Goal: Information Seeking & Learning: Learn about a topic

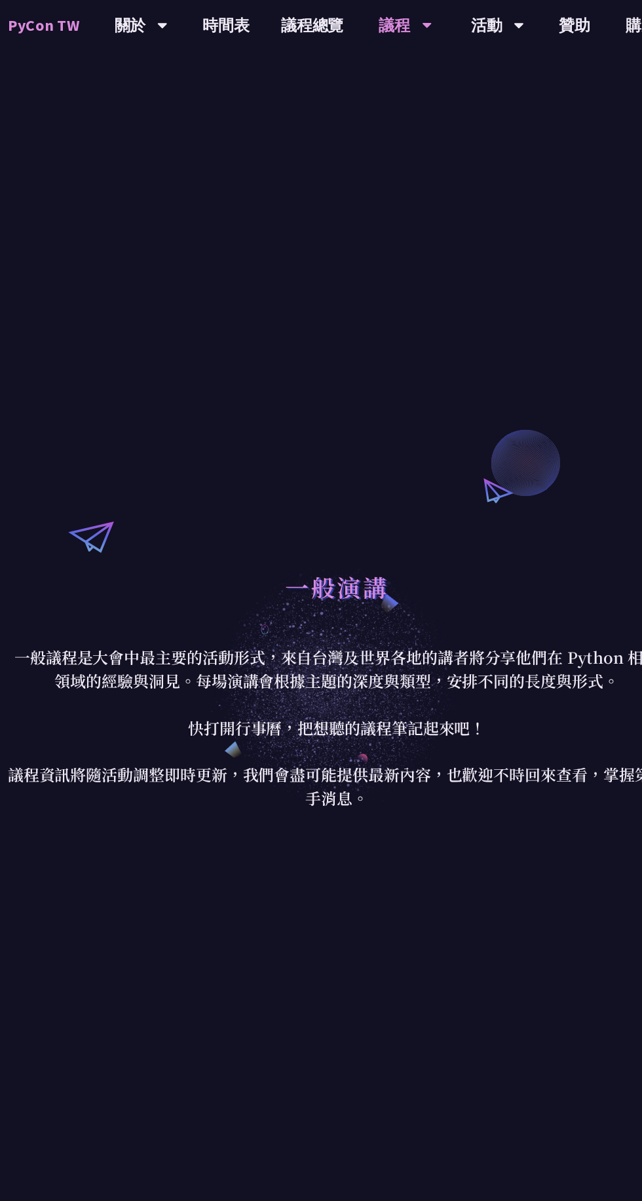
click at [291, 30] on link "議程總覽" at bounding box center [300, 21] width 79 height 42
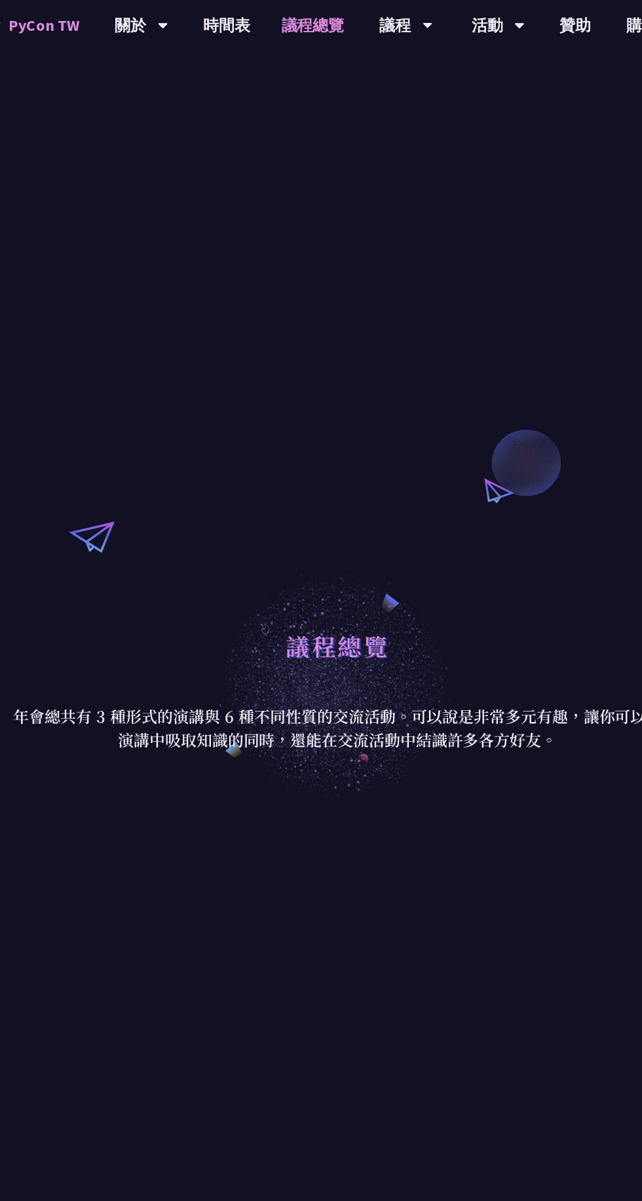
click at [400, 24] on icon at bounding box center [396, 22] width 8 height 5
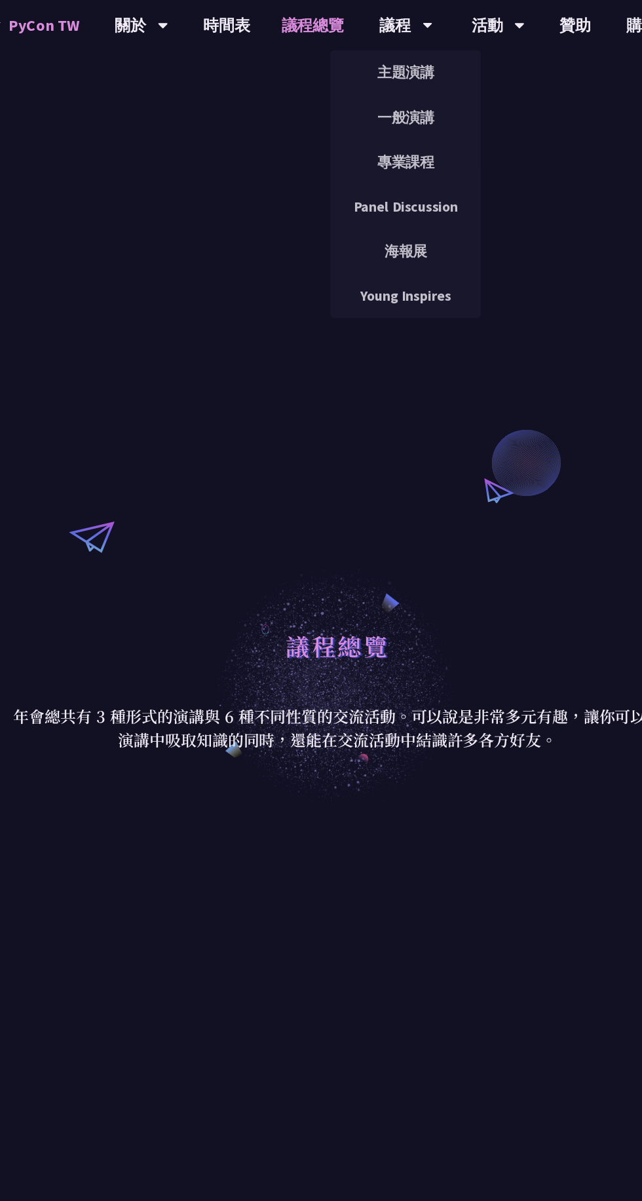
click at [366, 54] on link "主題演講" at bounding box center [378, 60] width 126 height 31
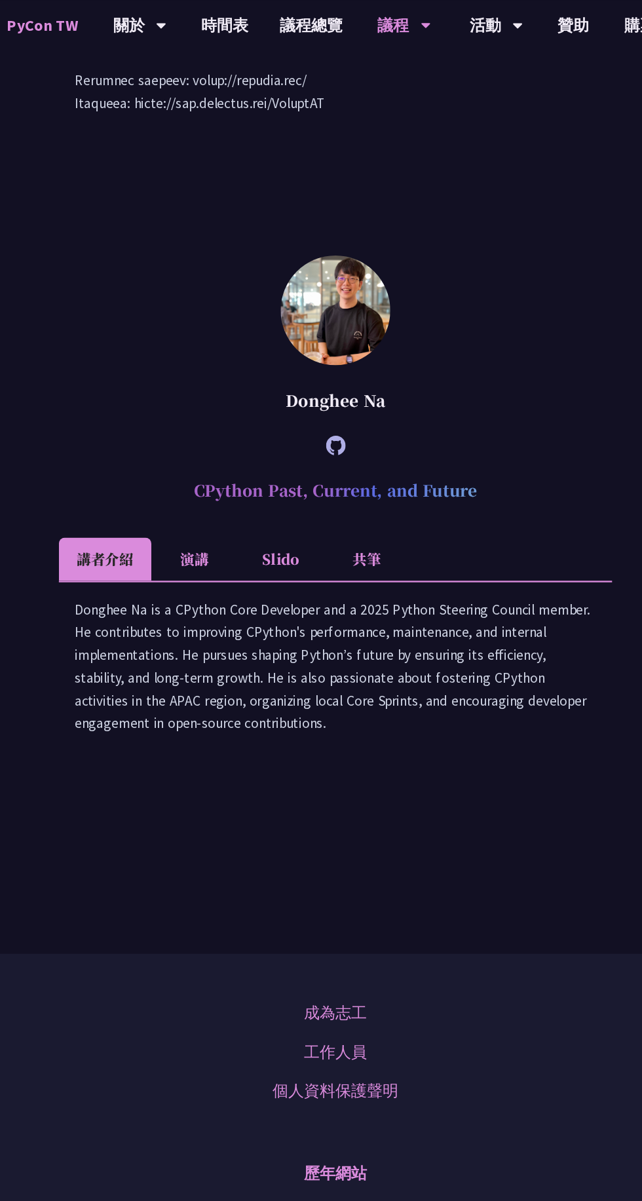
scroll to position [2288, 0]
click at [290, 486] on li "Slido" at bounding box center [275, 468] width 72 height 36
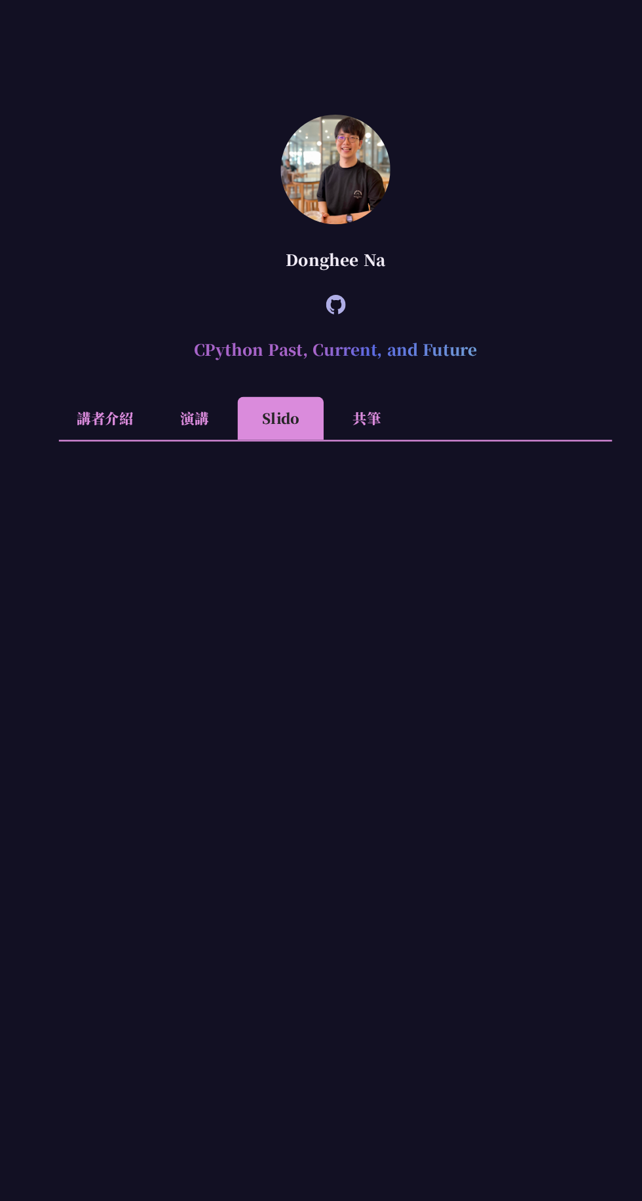
click at [239, 486] on li "演講" at bounding box center [203, 468] width 72 height 36
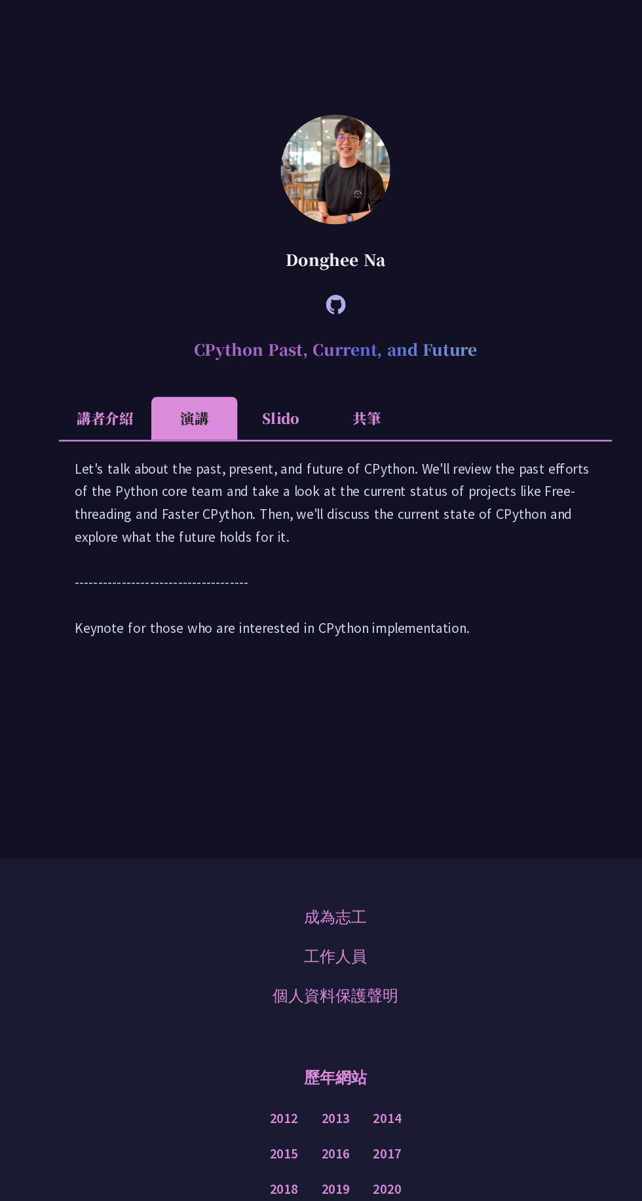
click at [383, 486] on li "共筆" at bounding box center [347, 468] width 72 height 36
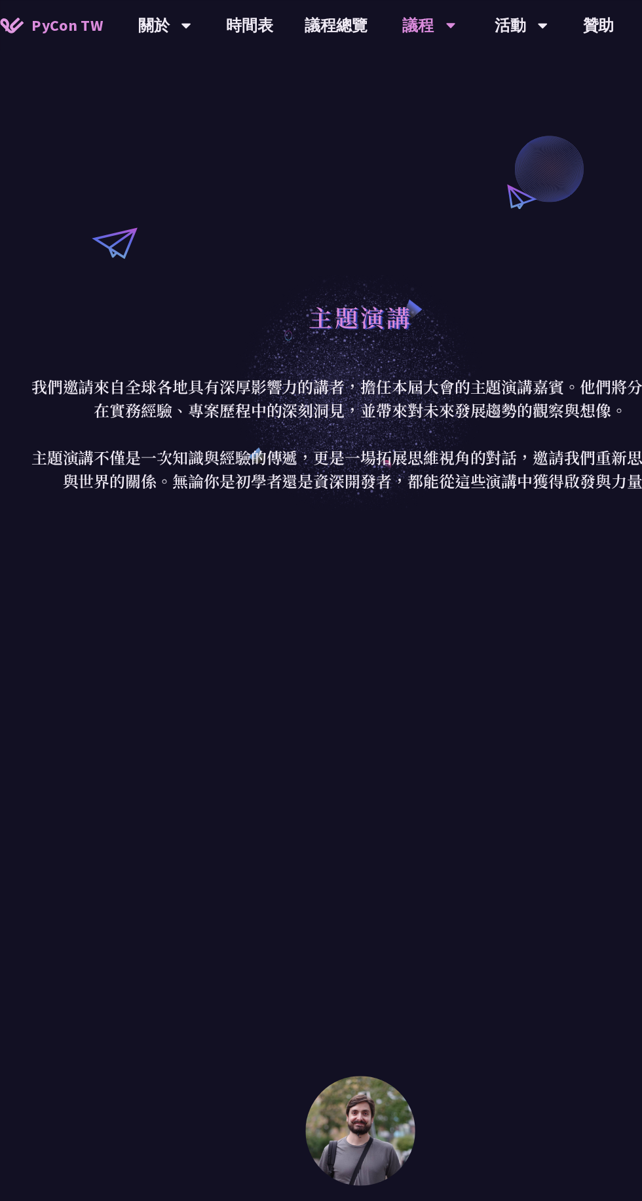
scroll to position [0, 0]
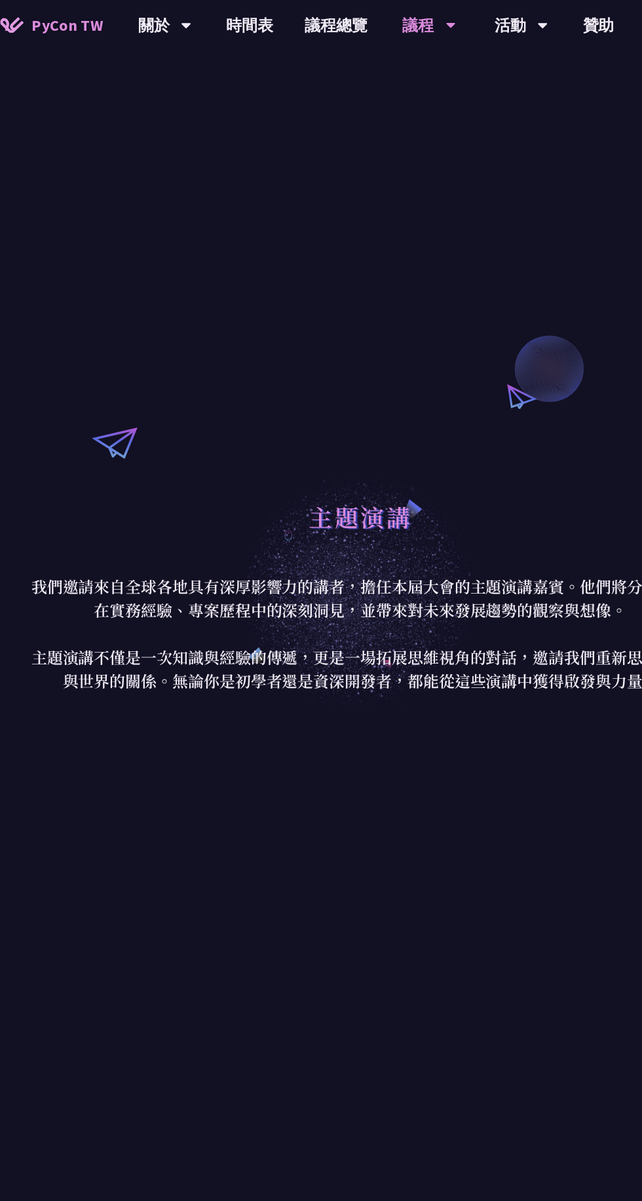
click at [458, 30] on div "活動" at bounding box center [455, 21] width 45 height 42
click at [464, 104] on link "閃電秀" at bounding box center [455, 98] width 126 height 31
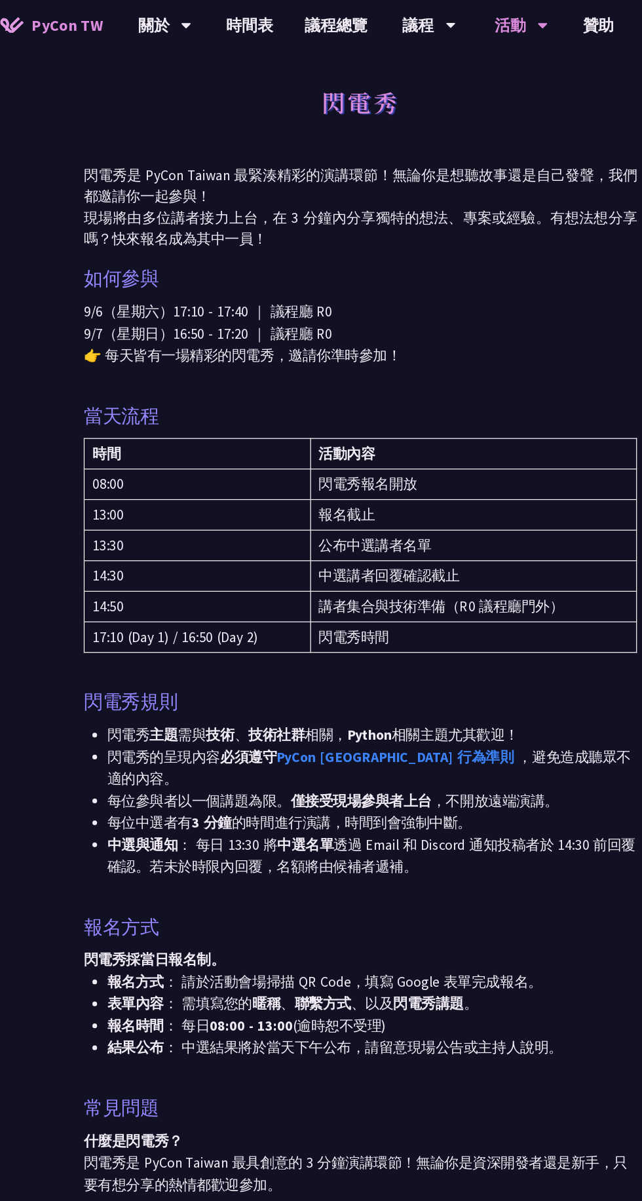
click at [310, 30] on link "議程總覽" at bounding box center [300, 21] width 79 height 42
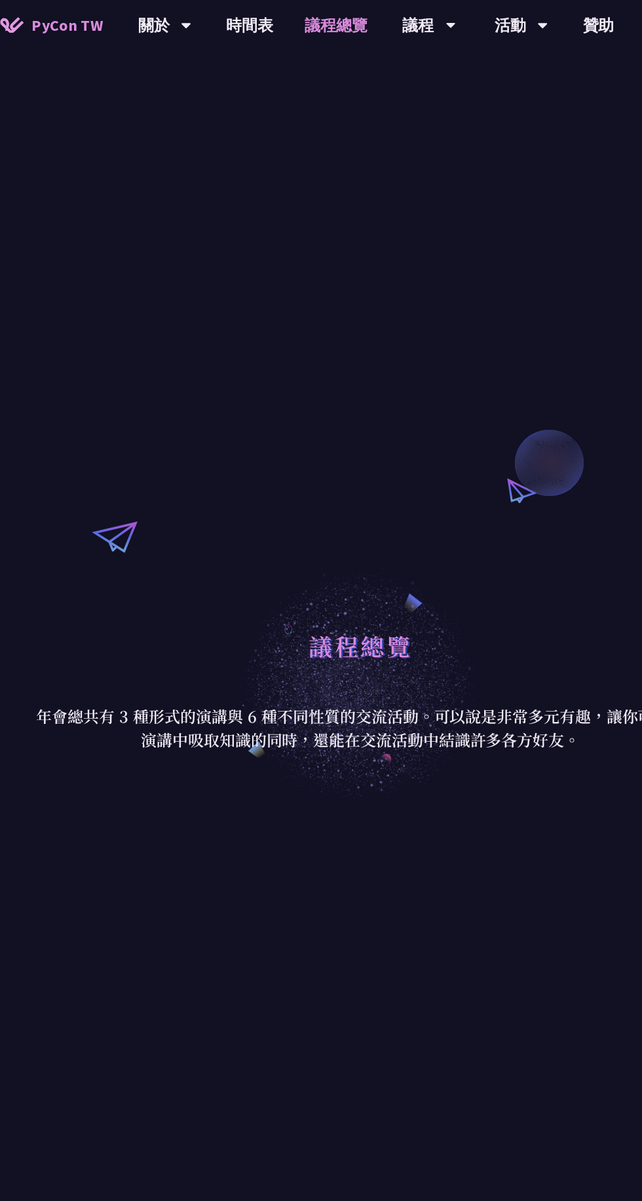
click at [244, 27] on link "時間表" at bounding box center [229, 21] width 66 height 42
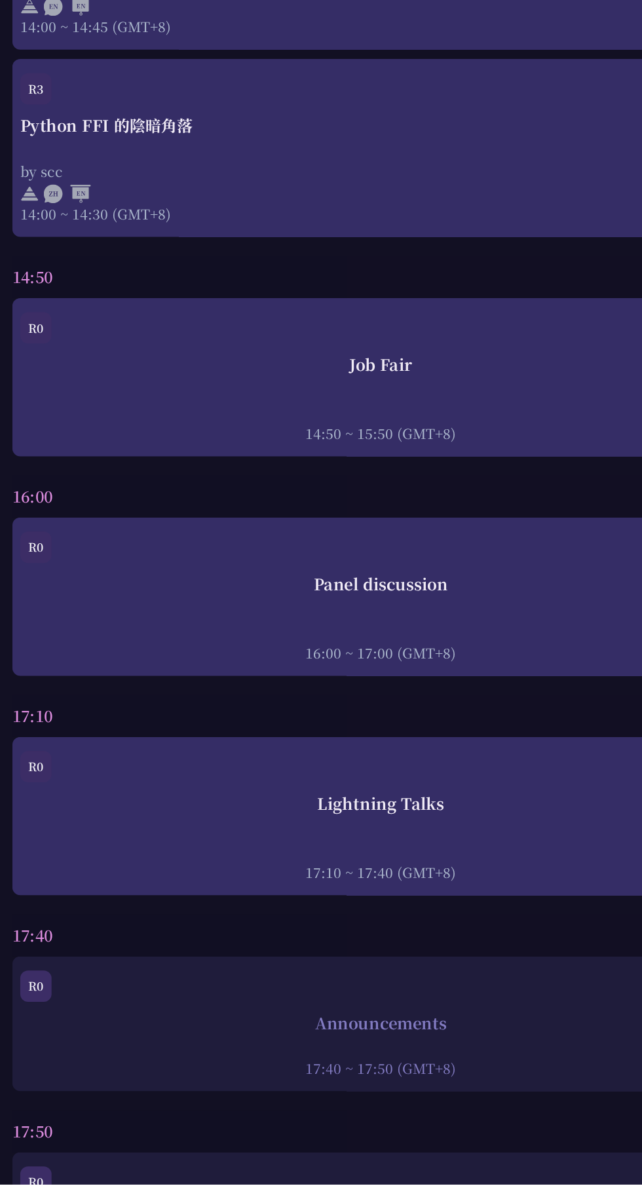
scroll to position [4258, 0]
click at [447, 707] on div "Panel discussion" at bounding box center [321, 698] width 603 height 20
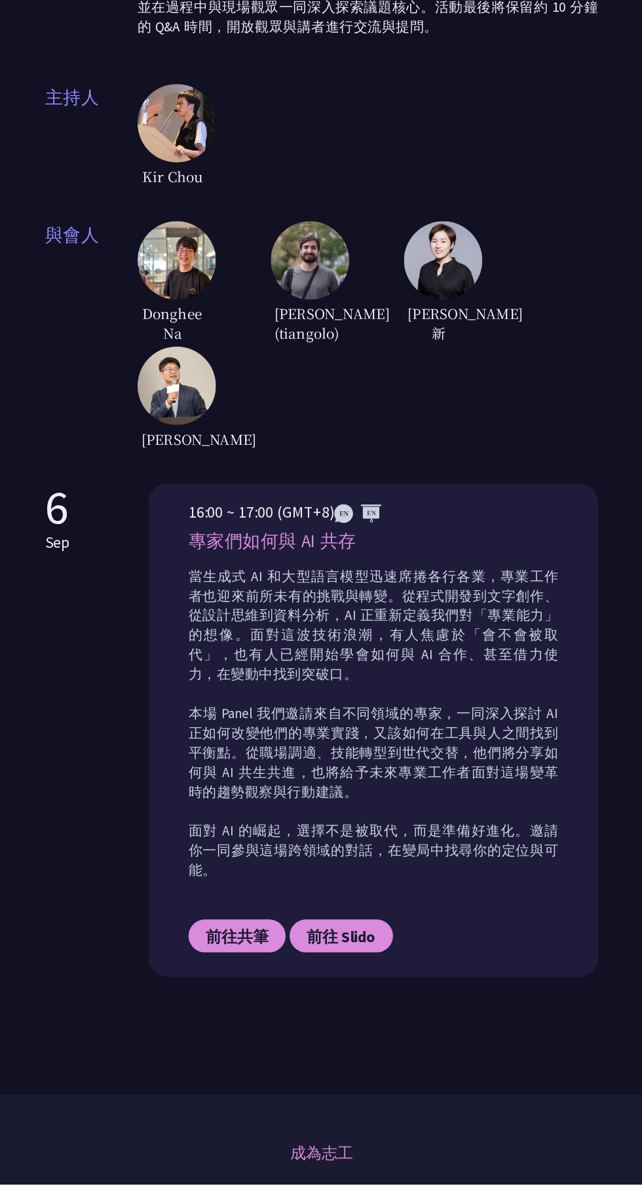
scroll to position [187, 0]
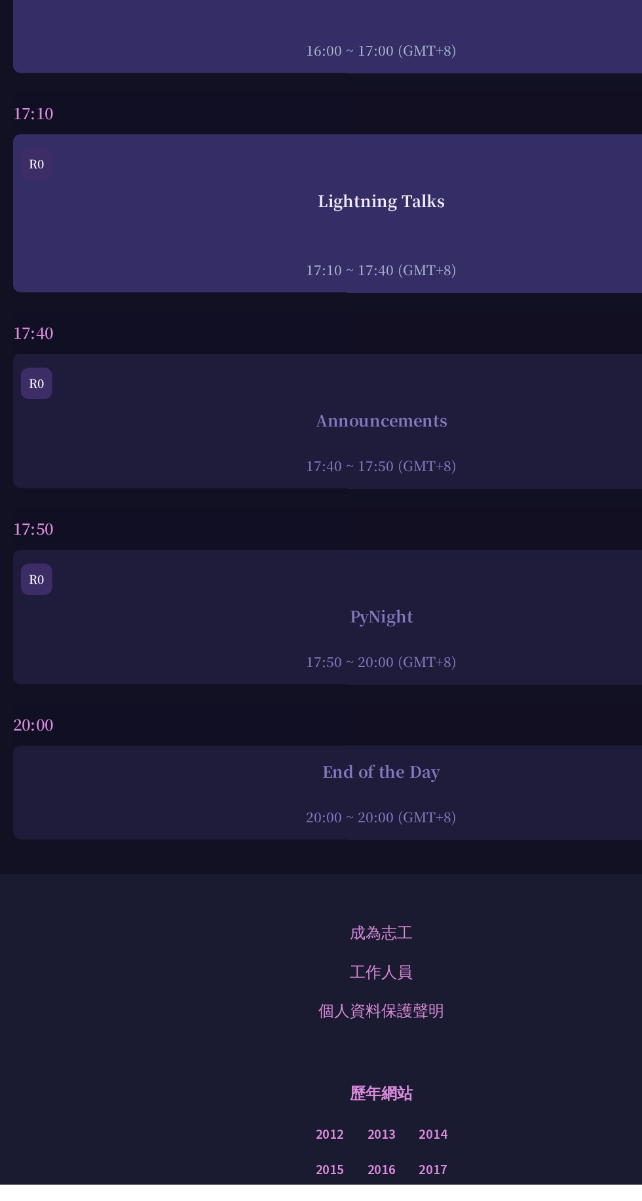
scroll to position [4767, 0]
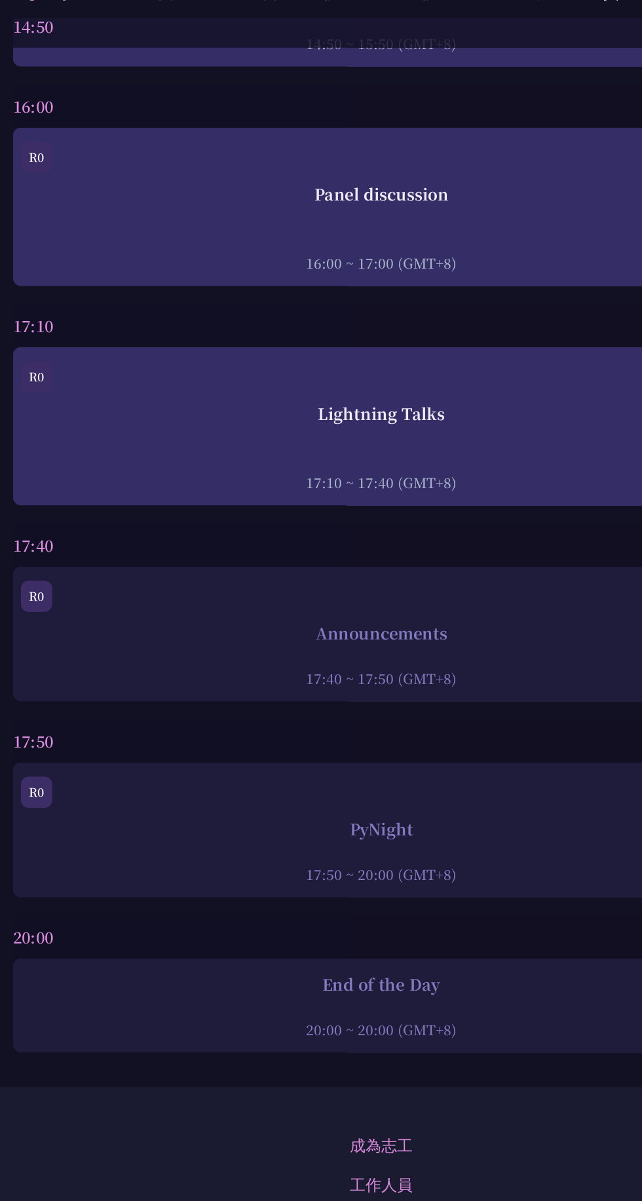
click at [622, 566] on div "Announcements" at bounding box center [321, 556] width 603 height 20
click at [335, 566] on div "Announcements" at bounding box center [321, 556] width 603 height 20
click at [338, 566] on div "Announcements" at bounding box center [321, 556] width 603 height 20
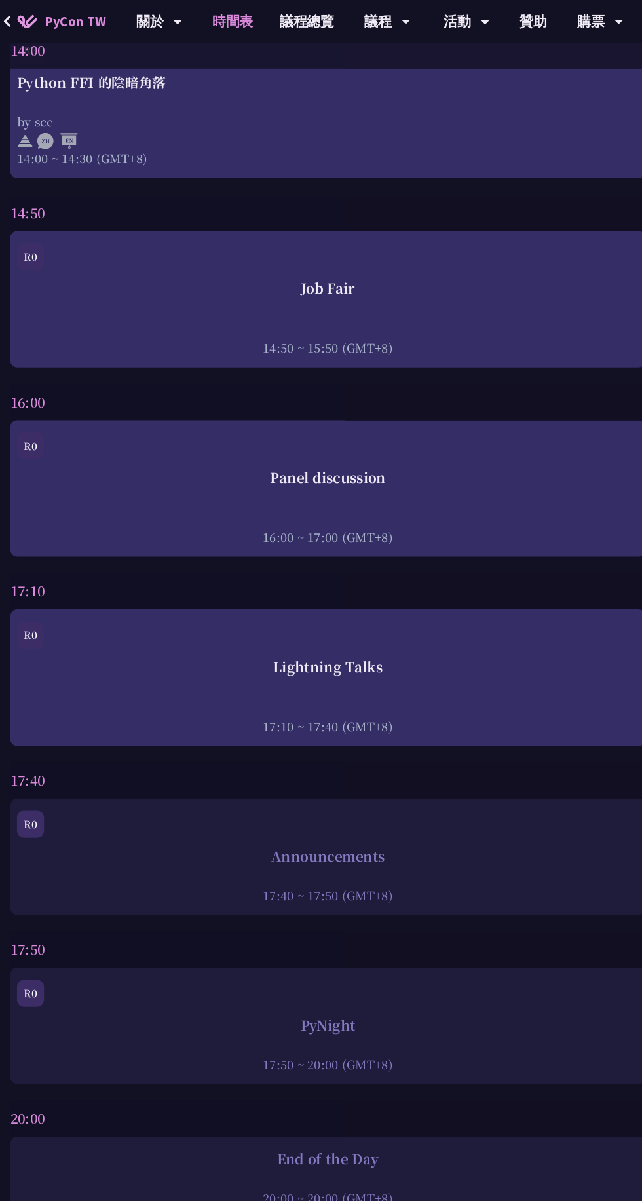
scroll to position [4480, 0]
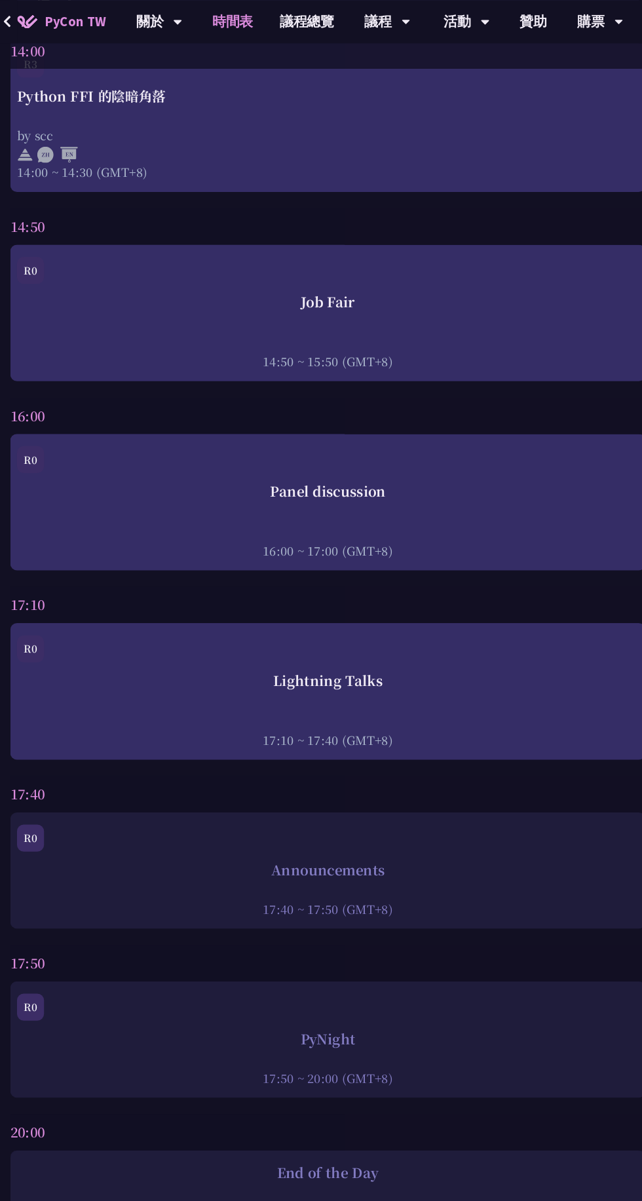
click at [622, 669] on div "Lightning Talks" at bounding box center [321, 660] width 603 height 20
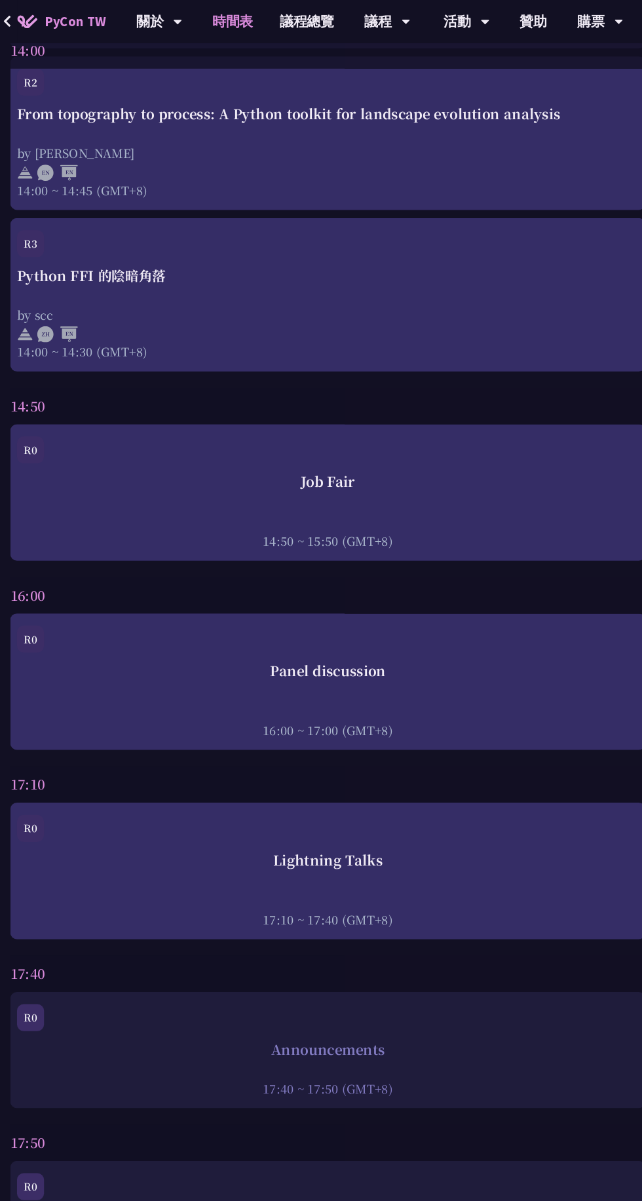
scroll to position [4296, 0]
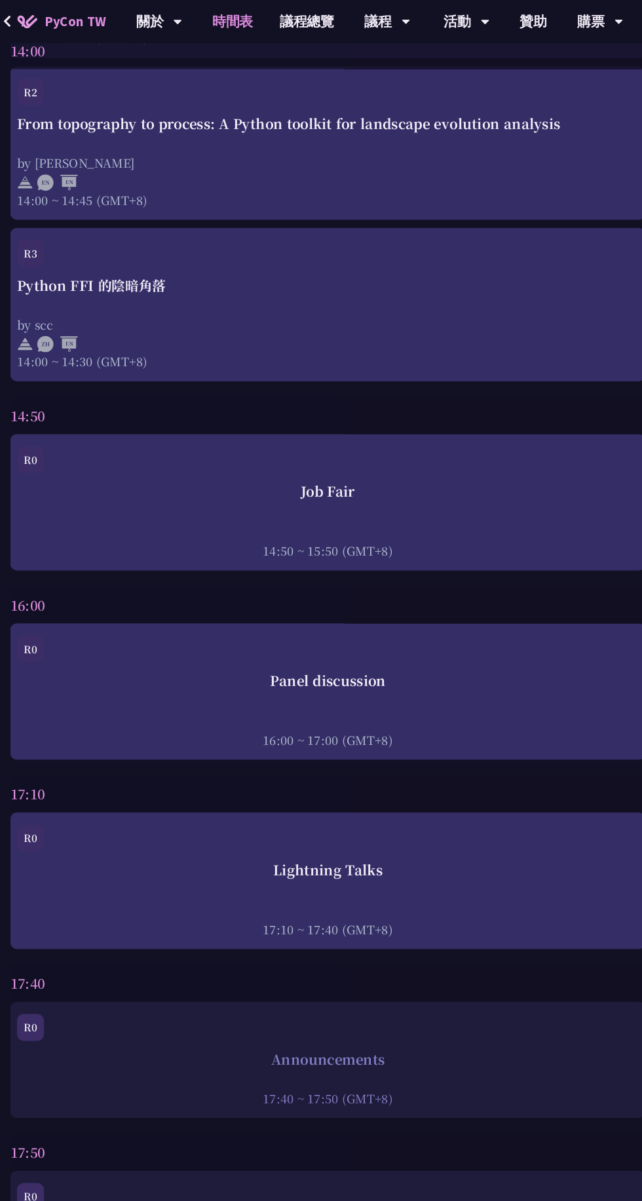
click at [622, 709] on div at bounding box center [321, 699] width 603 height 20
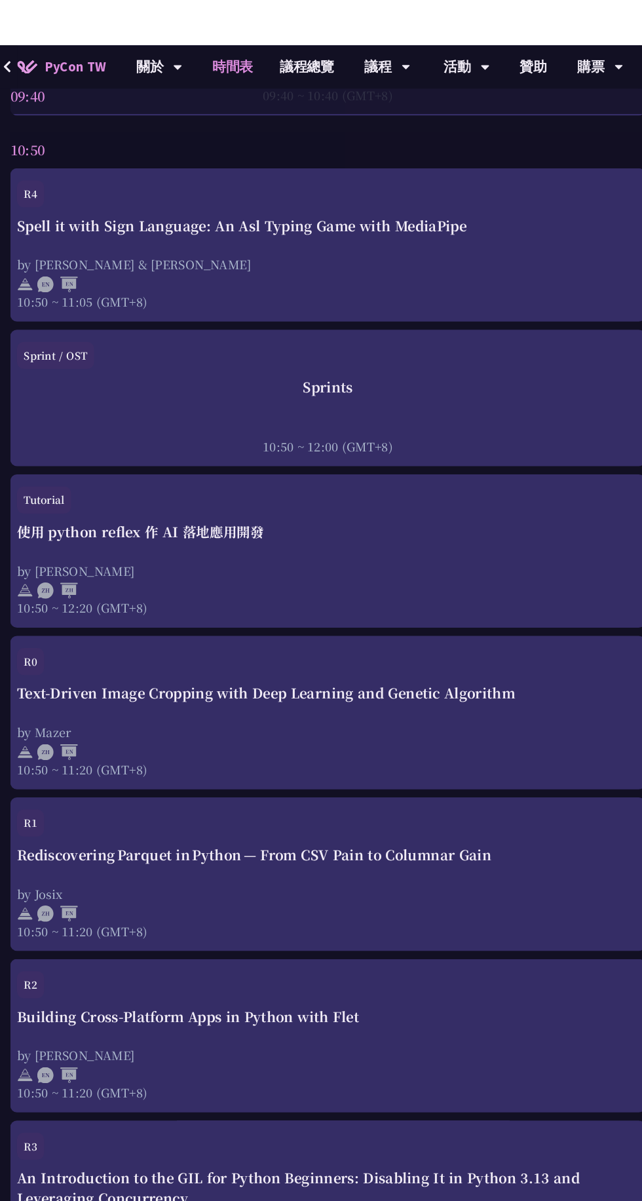
scroll to position [4296, 0]
